Goal: Find specific page/section: Locate a particular part of the current website

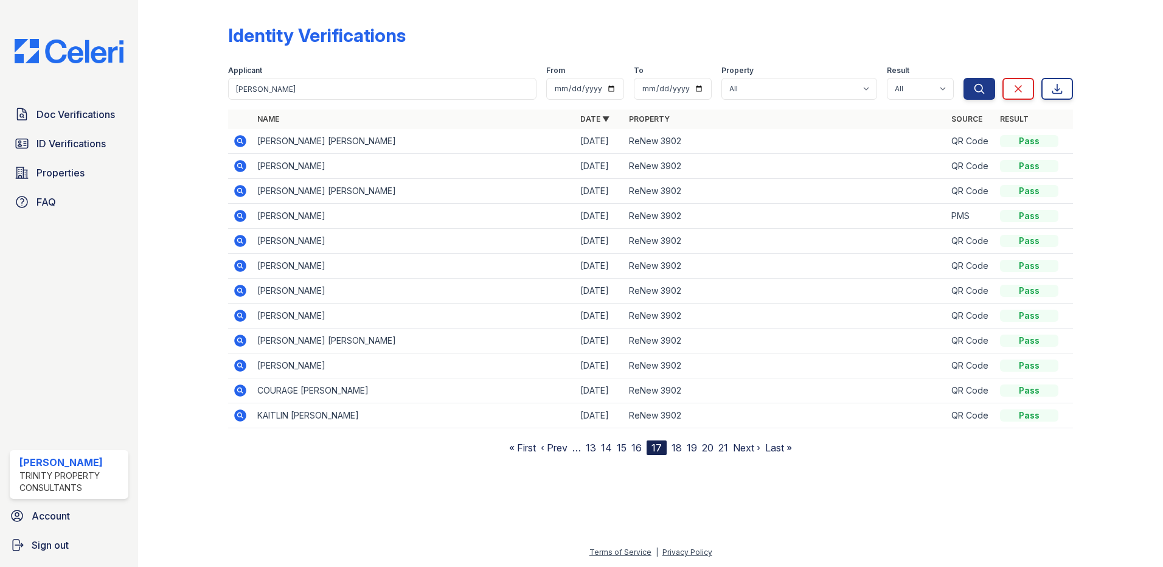
type input "[PERSON_NAME]"
click at [964, 78] on button "Search" at bounding box center [980, 89] width 32 height 22
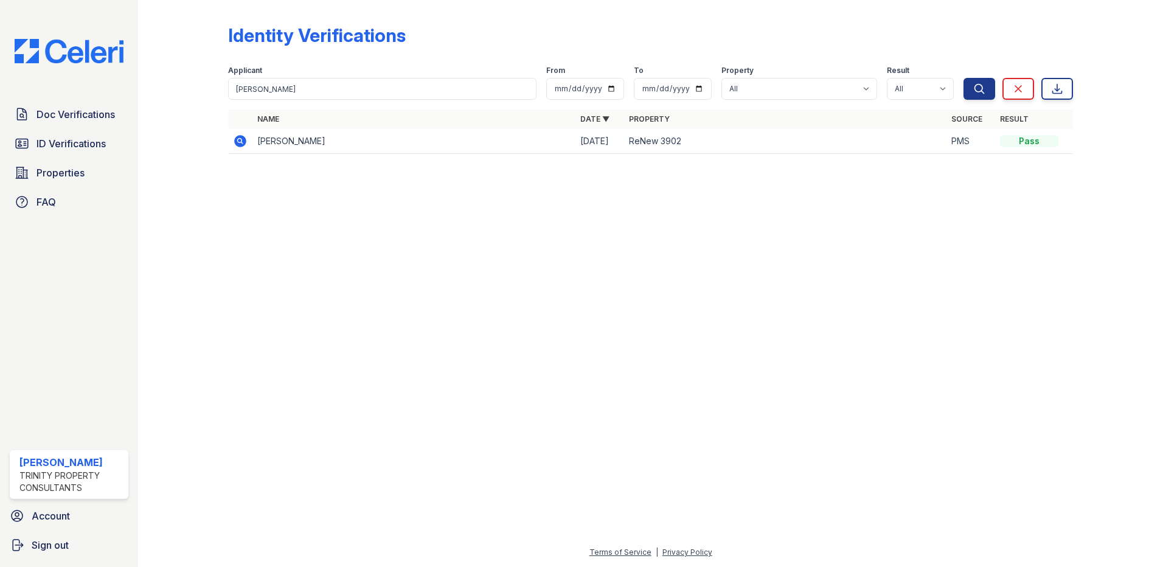
click at [235, 141] on icon at bounding box center [240, 141] width 12 height 12
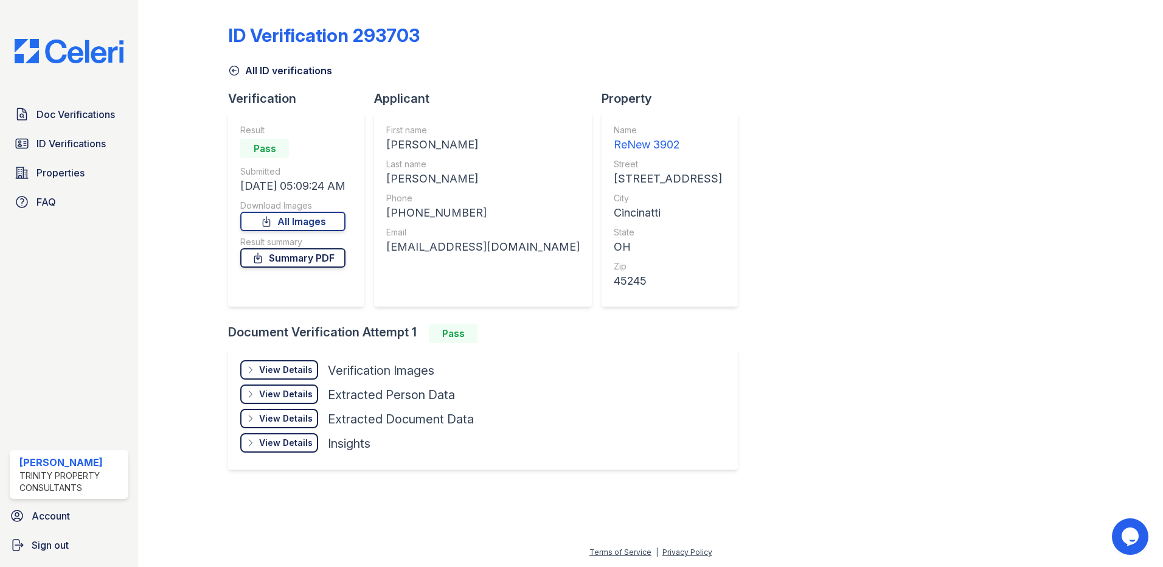
click at [327, 257] on link "Summary PDF" at bounding box center [292, 257] width 105 height 19
